Goal: Task Accomplishment & Management: Use online tool/utility

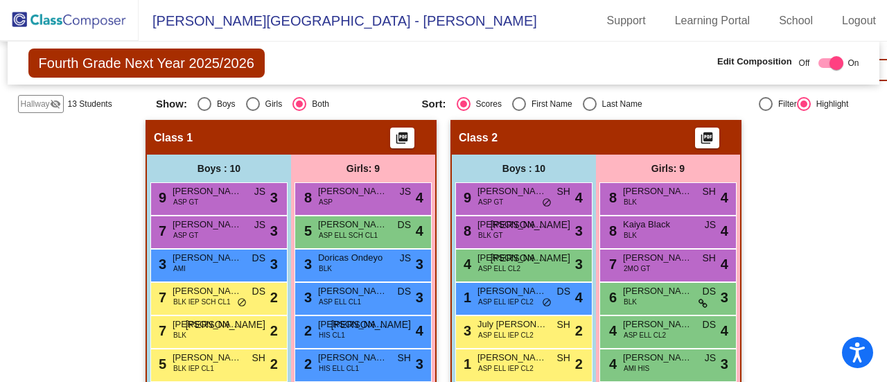
scroll to position [301, 0]
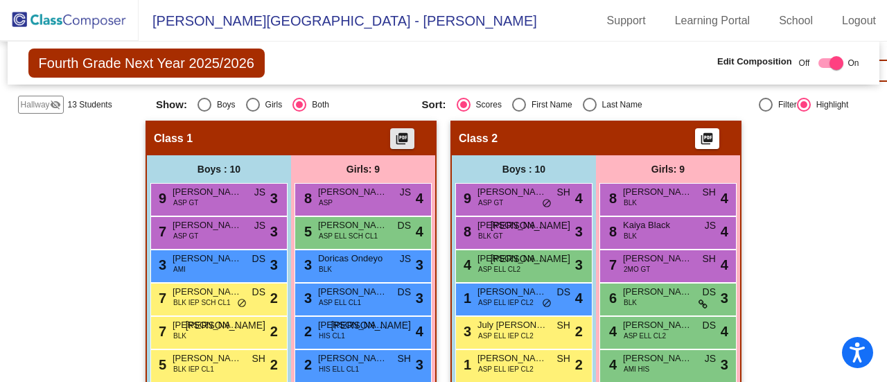
click at [401, 132] on mat-icon "picture_as_pdf" at bounding box center [402, 141] width 17 height 19
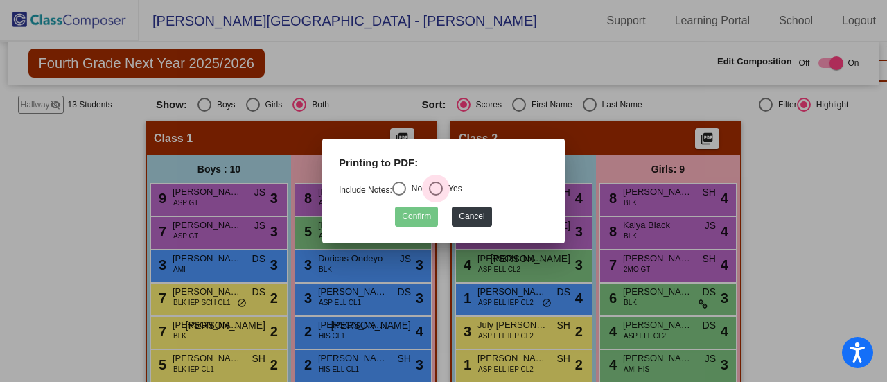
click at [439, 189] on div "Select an option" at bounding box center [436, 189] width 14 height 14
click at [436, 195] on input "Yes" at bounding box center [435, 195] width 1 height 1
radio input "true"
click at [418, 211] on button "Confirm" at bounding box center [416, 217] width 43 height 20
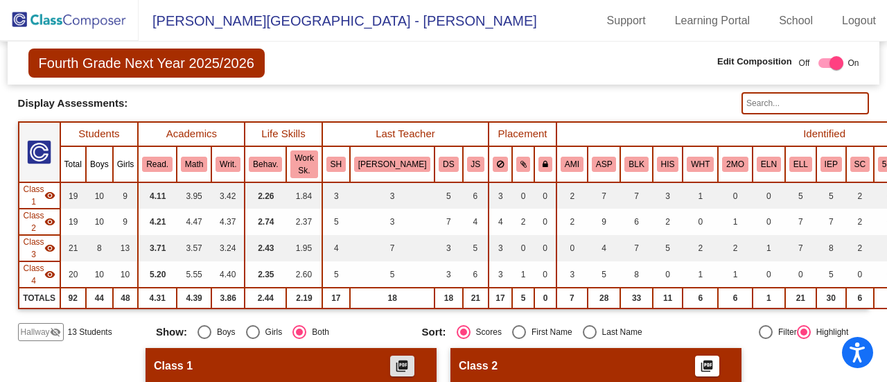
scroll to position [73, 0]
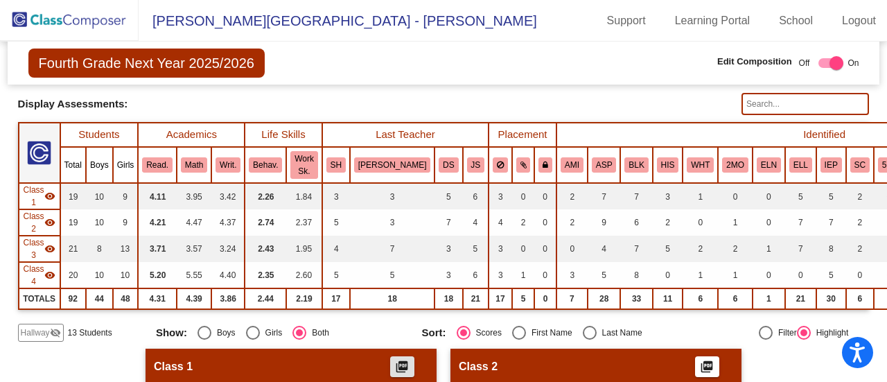
click at [34, 338] on div "Hallway visibility_off" at bounding box center [41, 333] width 46 height 18
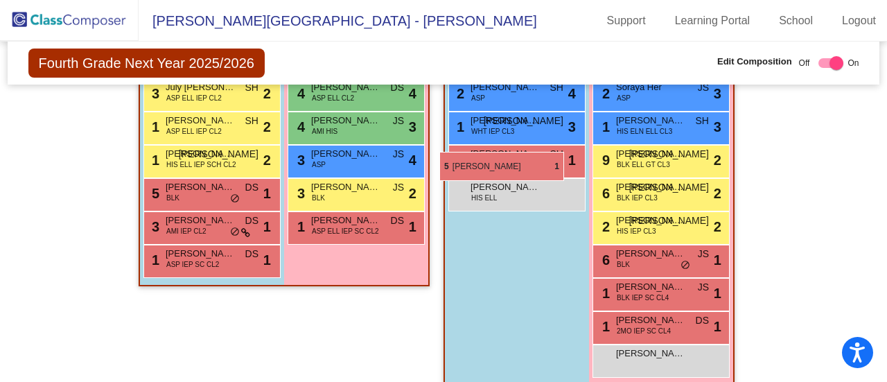
scroll to position [956, 0]
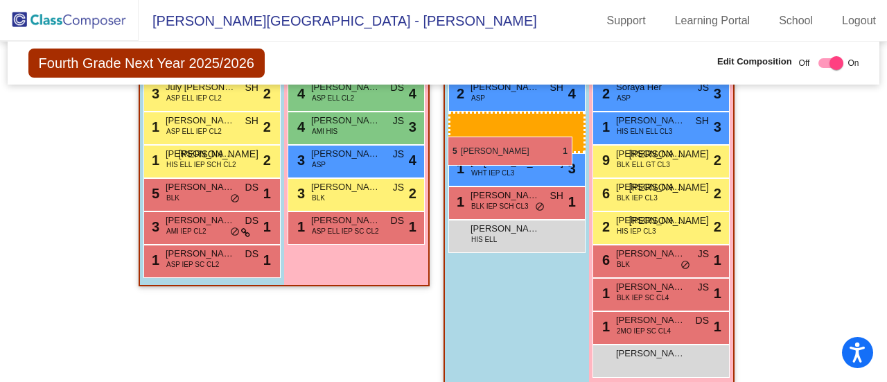
drag, startPoint x: 172, startPoint y: 193, endPoint x: 448, endPoint y: 137, distance: 281.5
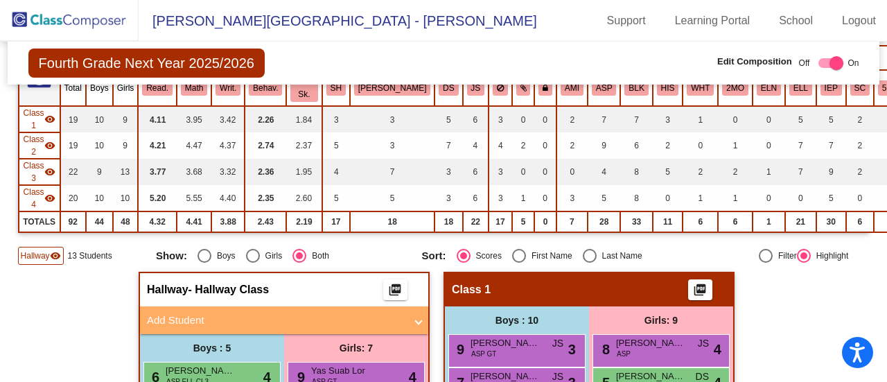
scroll to position [150, 0]
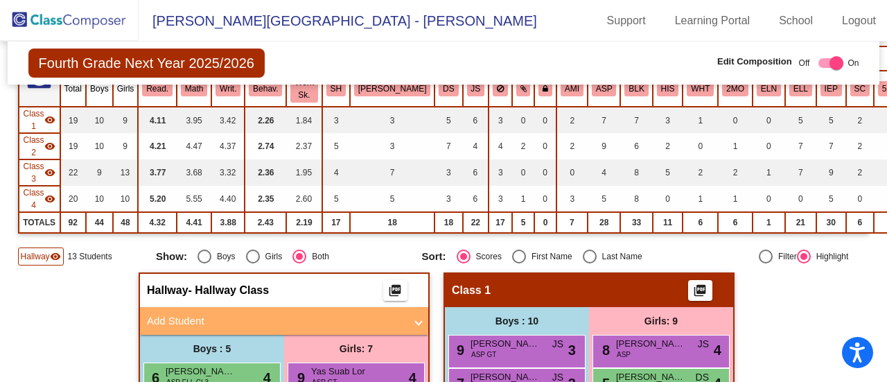
click at [39, 256] on span "Hallway" at bounding box center [35, 256] width 29 height 12
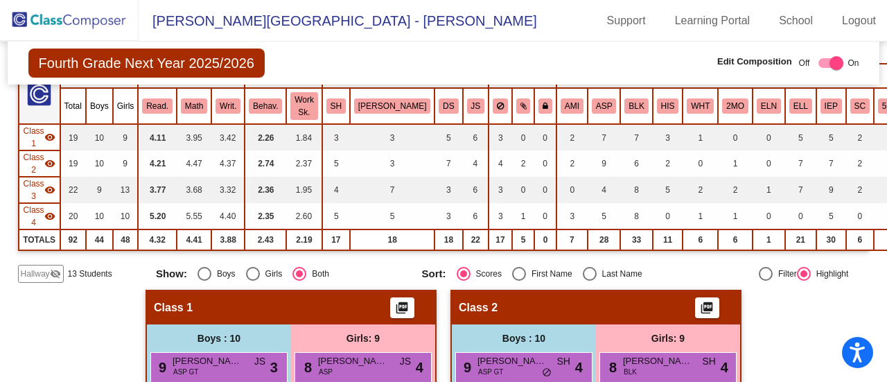
scroll to position [115, 0]
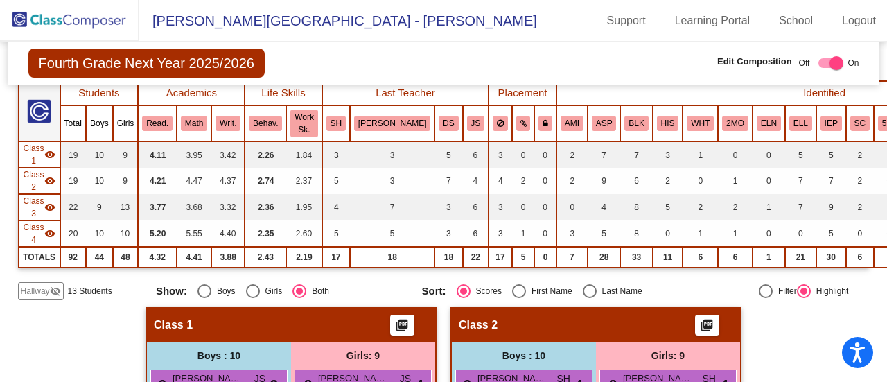
click at [43, 293] on span "Hallway" at bounding box center [35, 291] width 29 height 12
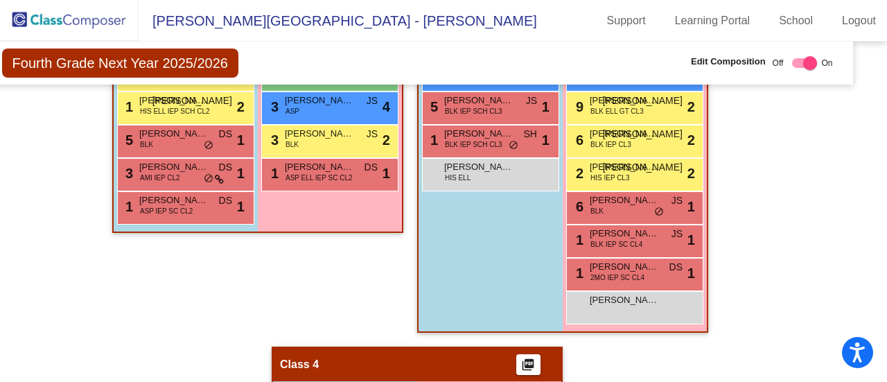
scroll to position [972, 28]
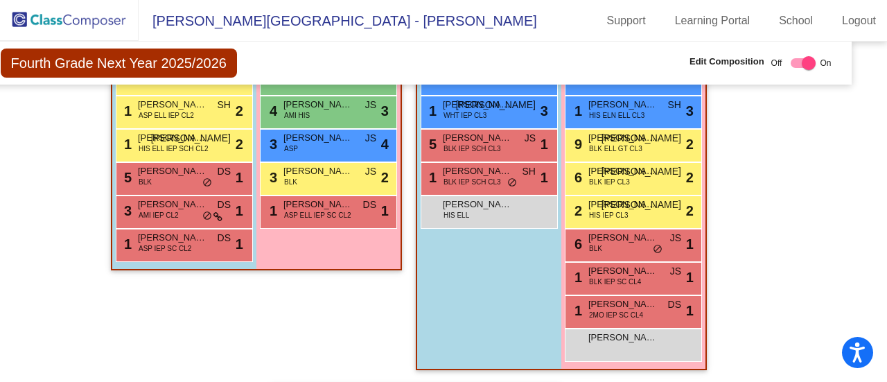
click at [845, 165] on mat-sidenav-content "Fourth Grade Next Year 2025/2026 Edit Composition Off On Incoming Digital Data …" at bounding box center [443, 212] width 887 height 340
click at [224, 339] on div "Class 2 picture_as_pdf Add Student First Name Last Name Student Id (Recommended…" at bounding box center [256, 125] width 291 height 517
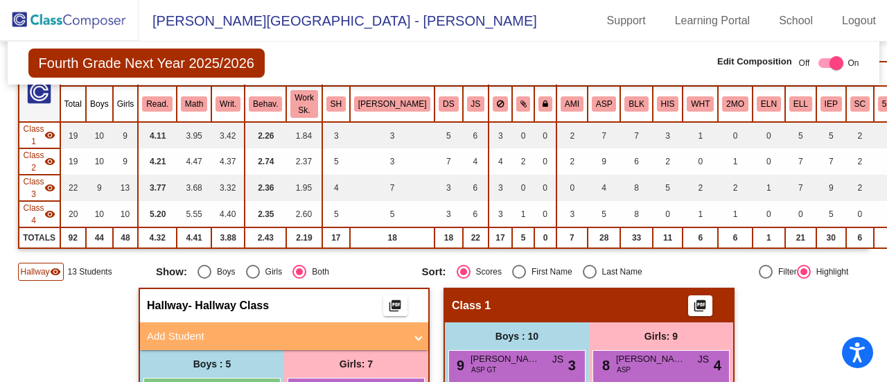
scroll to position [0, 0]
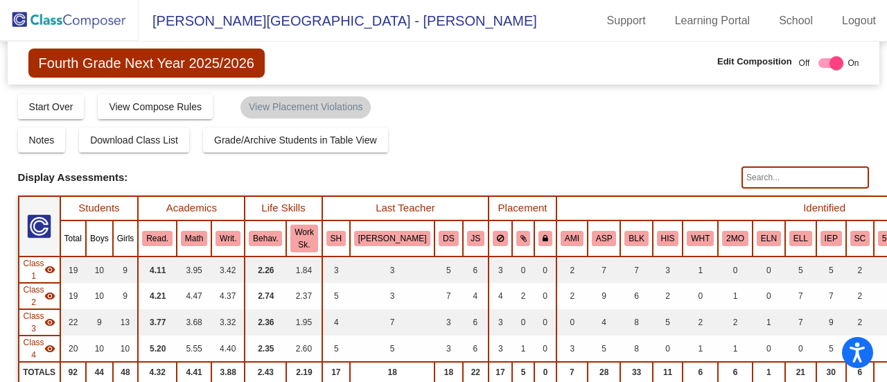
click at [457, 120] on div "Display Scores for Years: [DATE] - [DATE] [DATE] - [DATE] Grade/Archive Student…" at bounding box center [444, 254] width 852 height 322
click at [541, 150] on div "Notes Download Class List Import Students Grade/Archive Students in Table View …" at bounding box center [444, 140] width 852 height 25
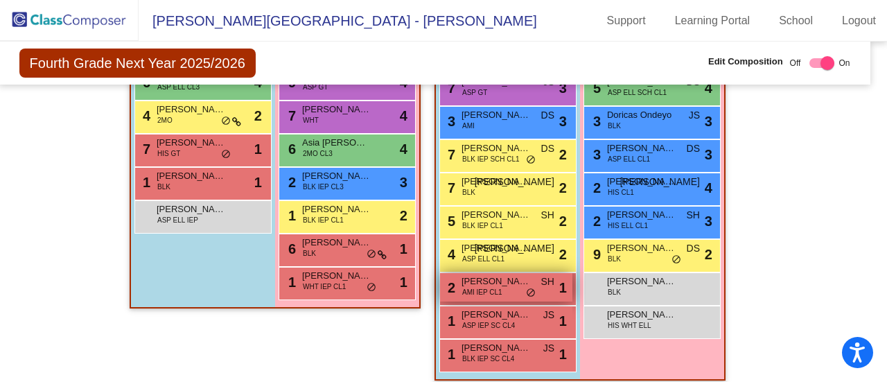
scroll to position [444, 9]
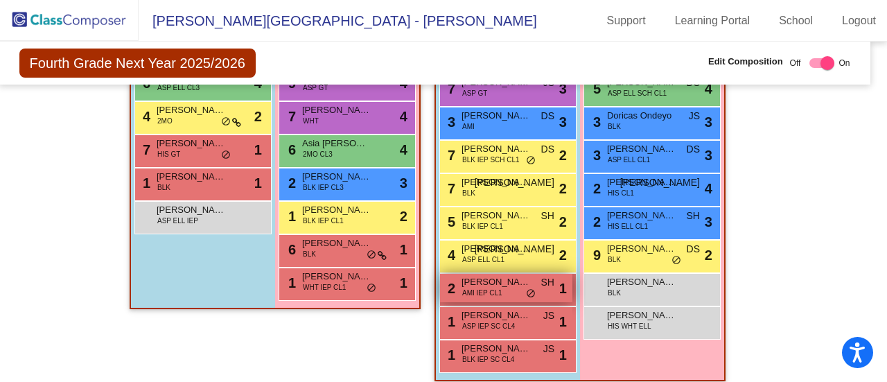
click at [520, 285] on span "[PERSON_NAME]" at bounding box center [496, 282] width 69 height 14
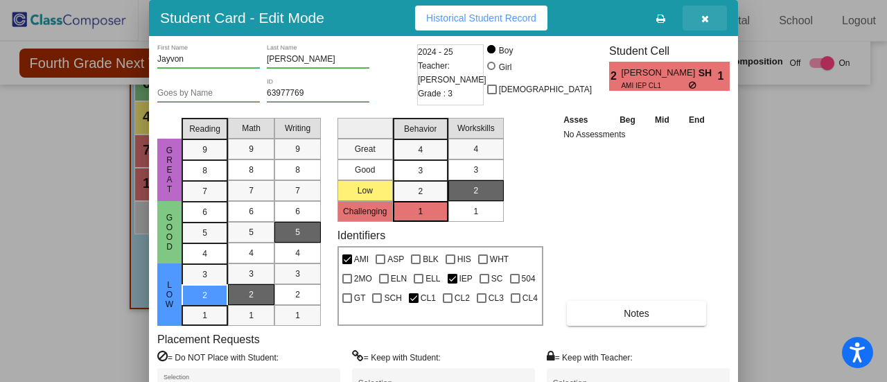
click at [705, 15] on icon "button" at bounding box center [705, 19] width 8 height 10
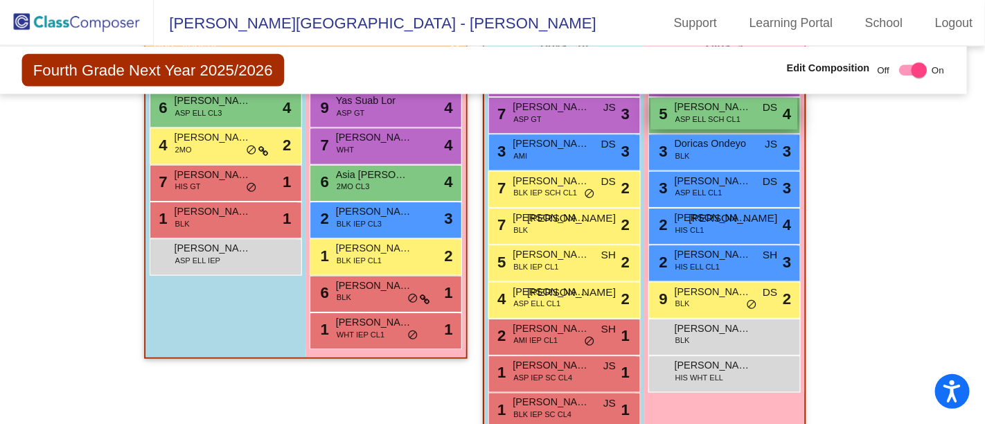
scroll to position [436, 9]
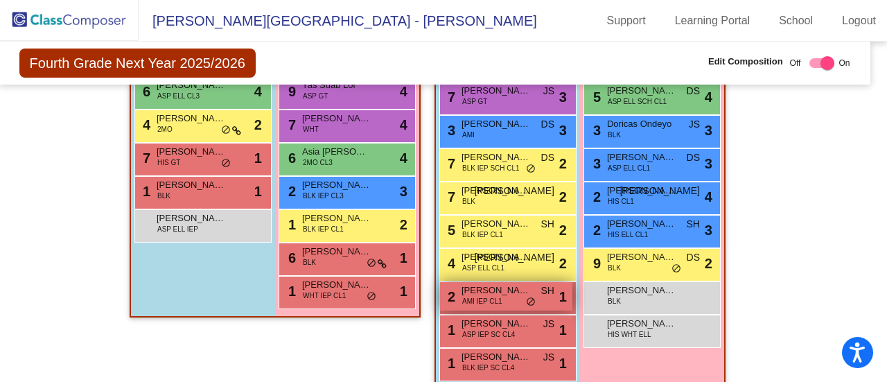
click at [483, 297] on span "AMI IEP CL1" at bounding box center [482, 301] width 40 height 10
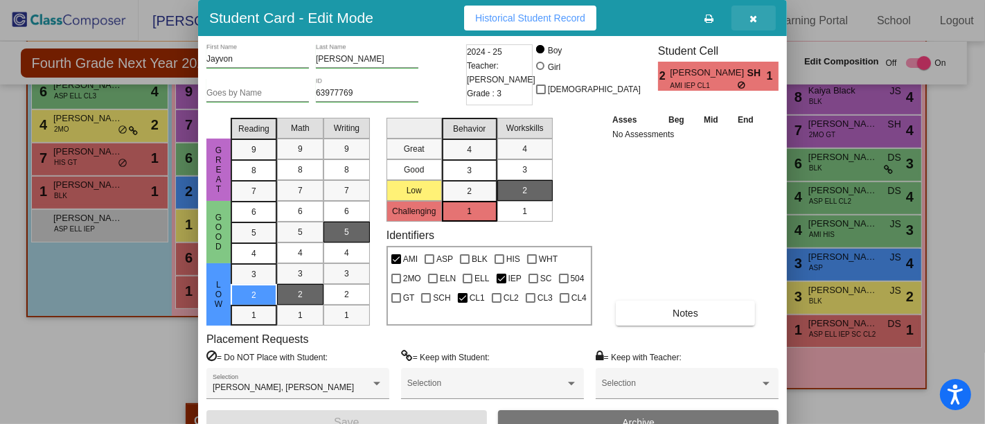
click at [753, 16] on icon "button" at bounding box center [754, 19] width 8 height 10
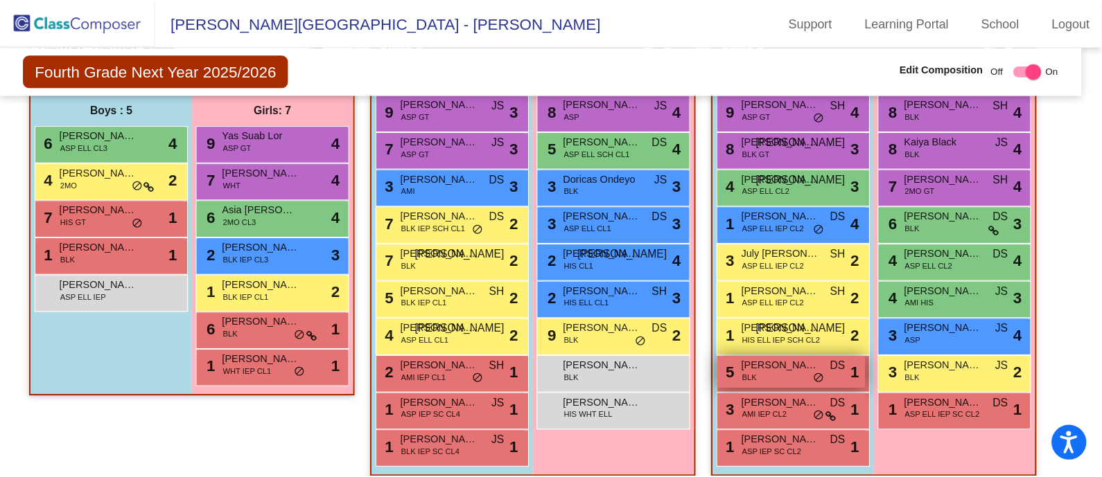
scroll to position [400, 9]
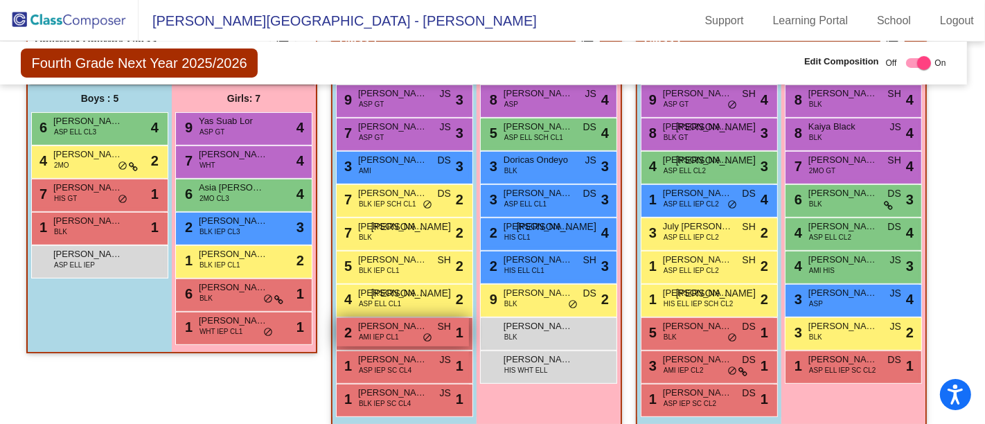
click at [394, 326] on span "[PERSON_NAME]" at bounding box center [392, 326] width 69 height 14
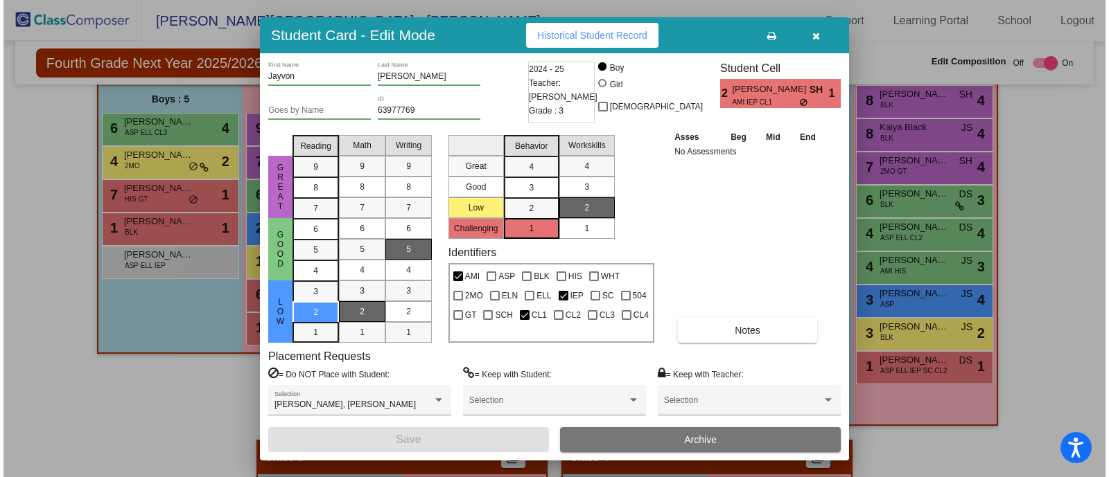
scroll to position [400, 0]
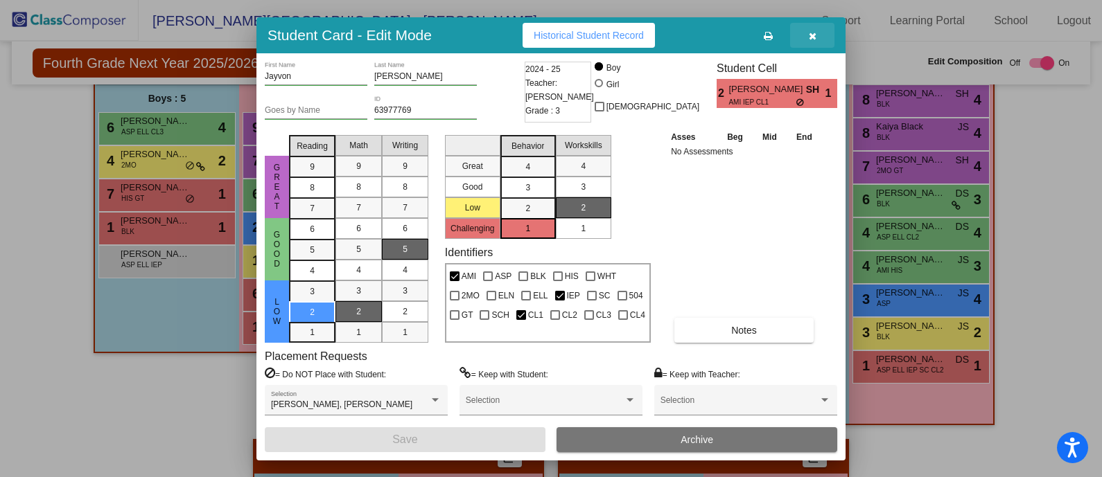
click at [810, 31] on icon "button" at bounding box center [813, 36] width 8 height 10
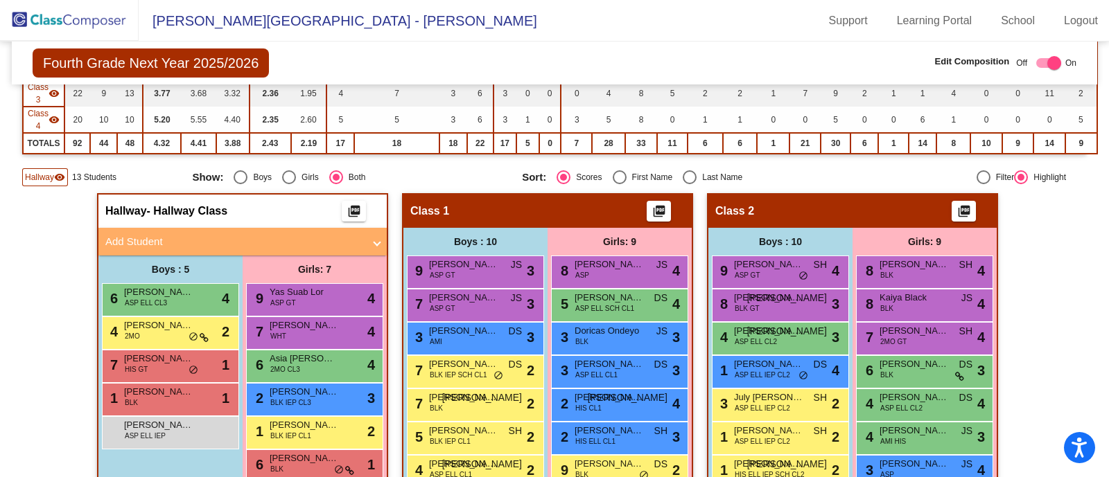
scroll to position [225, 0]
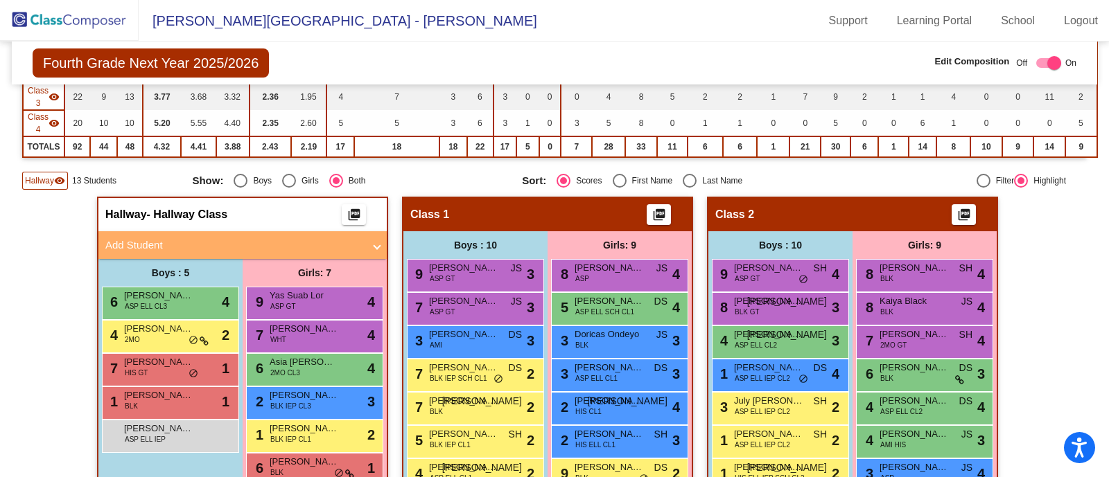
click at [42, 175] on span "Hallway" at bounding box center [39, 181] width 29 height 12
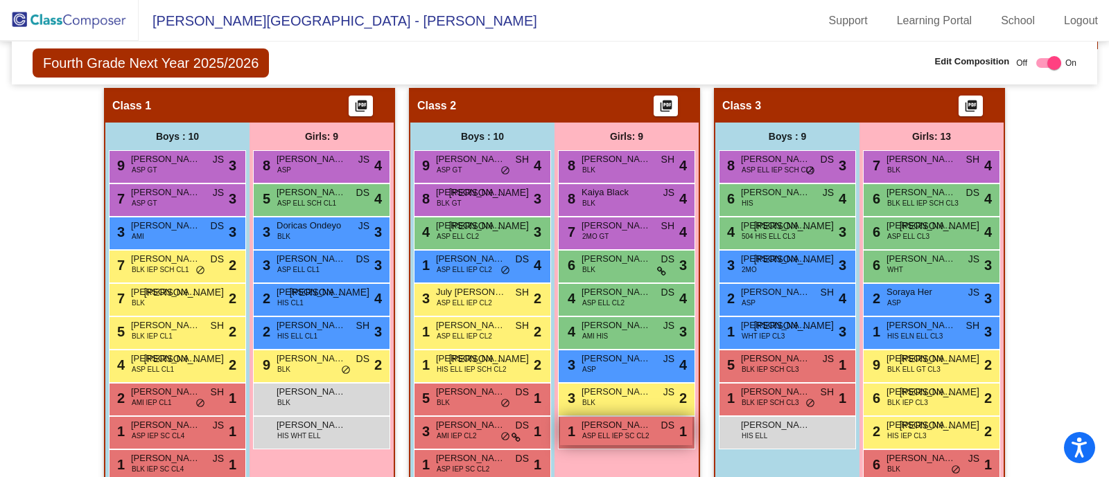
scroll to position [335, 0]
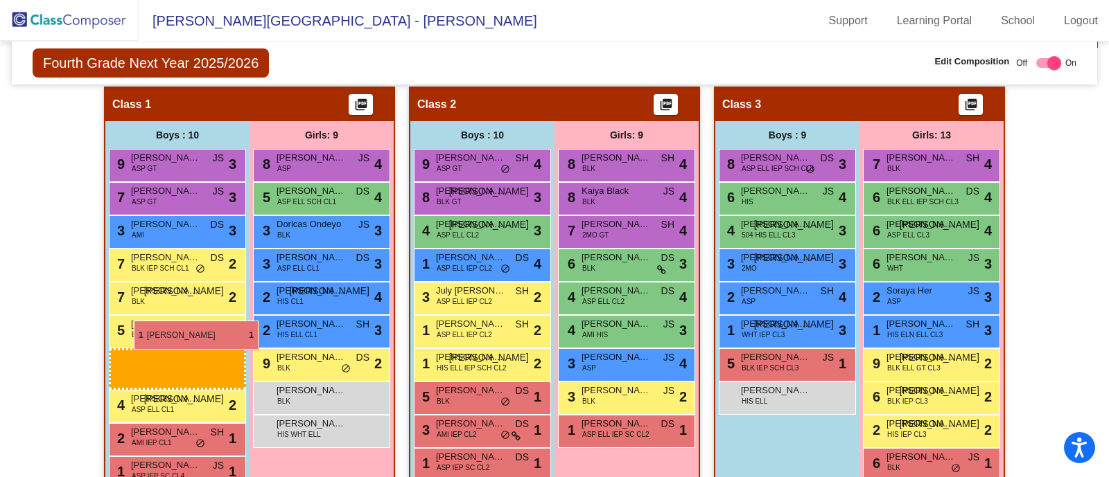
drag, startPoint x: 752, startPoint y: 355, endPoint x: 132, endPoint y: 319, distance: 620.6
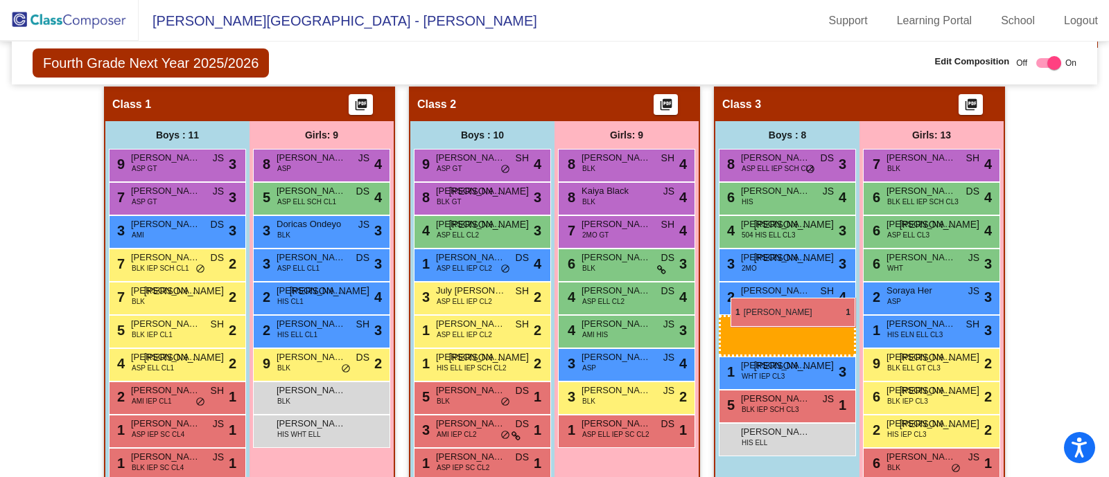
drag, startPoint x: 155, startPoint y: 453, endPoint x: 730, endPoint y: 298, distance: 595.6
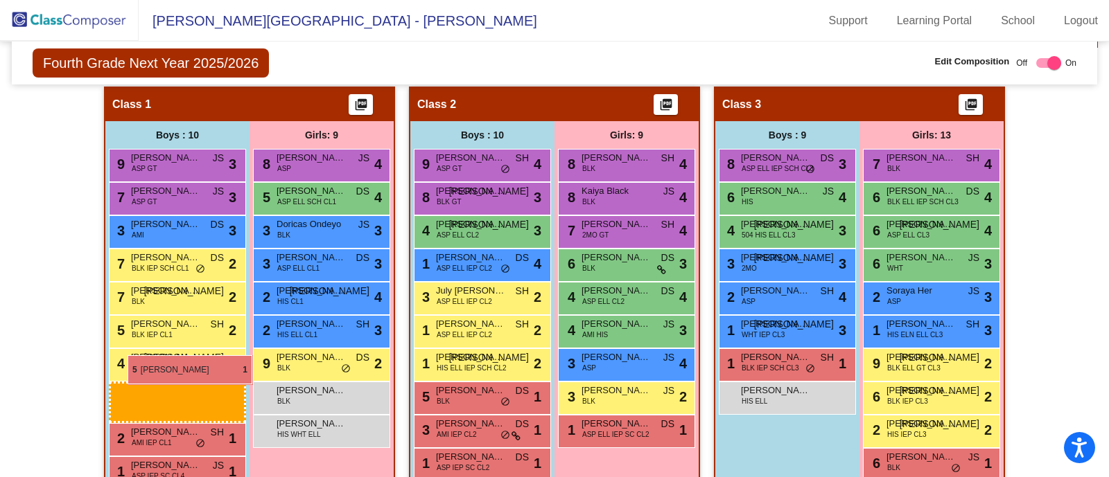
drag, startPoint x: 748, startPoint y: 324, endPoint x: 124, endPoint y: 352, distance: 624.3
